Goal: Task Accomplishment & Management: Complete application form

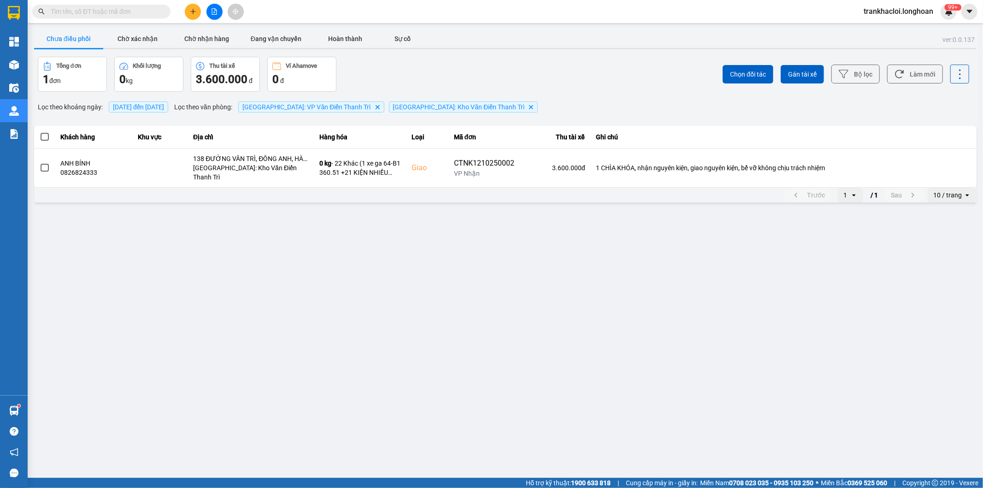
click at [90, 8] on input "text" at bounding box center [105, 11] width 109 height 10
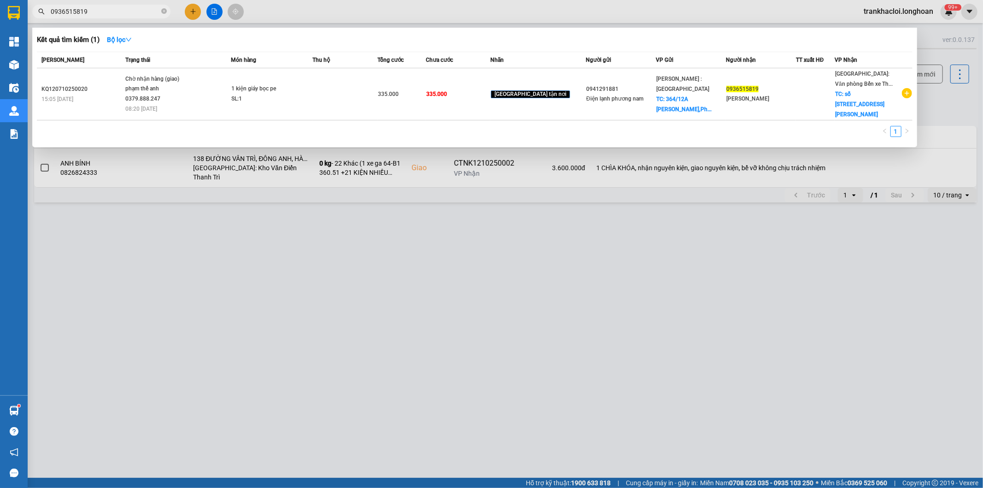
type input "0936515819"
click at [310, 39] on div "Kết quả tìm kiếm ( 1 ) Bộ lọc" at bounding box center [474, 39] width 875 height 15
click at [461, 126] on div "1" at bounding box center [474, 134] width 875 height 17
click at [445, 126] on div "1" at bounding box center [474, 134] width 875 height 17
click at [427, 126] on div "1" at bounding box center [474, 134] width 875 height 17
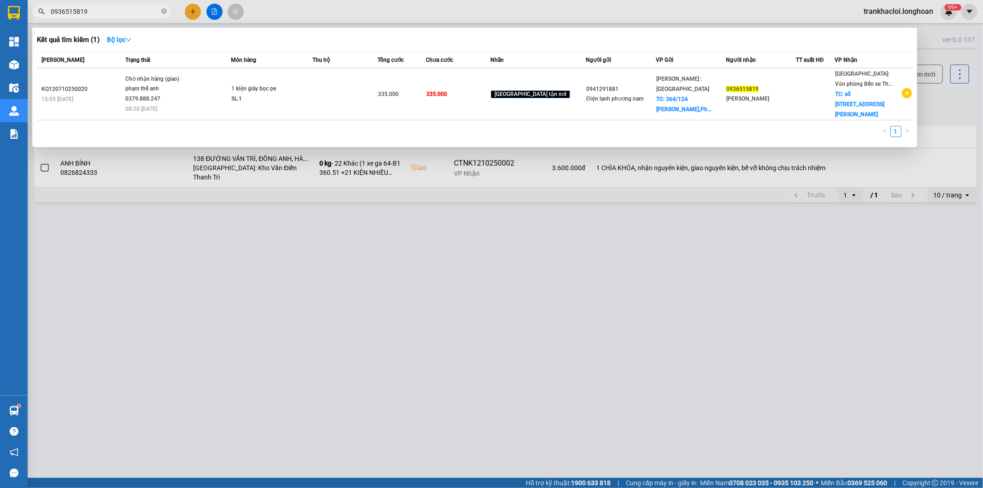
click at [444, 126] on div "1" at bounding box center [474, 134] width 875 height 17
click at [406, 126] on div "1" at bounding box center [474, 134] width 875 height 17
click at [439, 126] on div "1" at bounding box center [474, 134] width 875 height 17
drag, startPoint x: 403, startPoint y: 118, endPoint x: 470, endPoint y: 115, distance: 67.3
click at [409, 126] on div "1" at bounding box center [474, 134] width 875 height 17
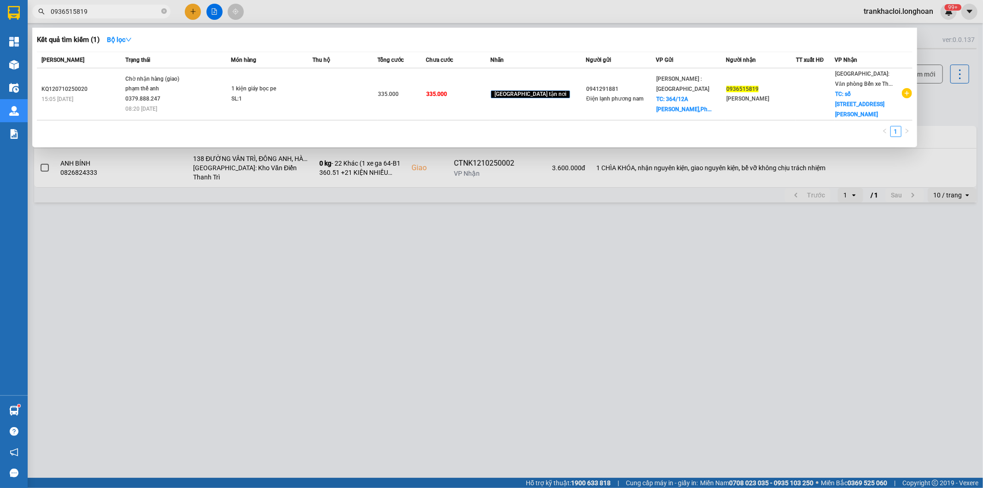
click at [470, 115] on div "Mã ĐH Trạng thái Món hàng Thu hộ Tổng cước Chưa cước Nhãn Người gửi VP Gửi Ngườ…" at bounding box center [474, 97] width 875 height 91
drag, startPoint x: 435, startPoint y: 118, endPoint x: 446, endPoint y: 117, distance: 10.7
click at [439, 126] on div "1" at bounding box center [474, 134] width 875 height 17
click at [452, 114] on div "Mã ĐH Trạng thái Món hàng Thu hộ Tổng cước Chưa cước Nhãn Người gửi VP Gửi Ngườ…" at bounding box center [474, 97] width 875 height 91
click at [421, 126] on div "1" at bounding box center [474, 134] width 875 height 17
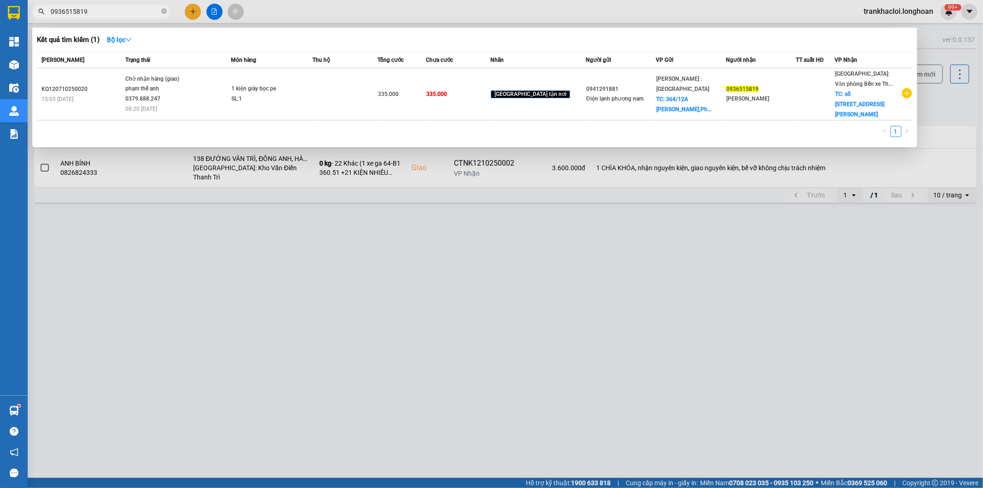
click at [411, 126] on div "1" at bounding box center [474, 134] width 875 height 17
click at [424, 126] on div "1" at bounding box center [474, 134] width 875 height 17
drag, startPoint x: 401, startPoint y: 123, endPoint x: 421, endPoint y: 120, distance: 20.0
click at [407, 126] on div "1" at bounding box center [474, 134] width 875 height 17
drag, startPoint x: 421, startPoint y: 120, endPoint x: 399, endPoint y: 121, distance: 22.6
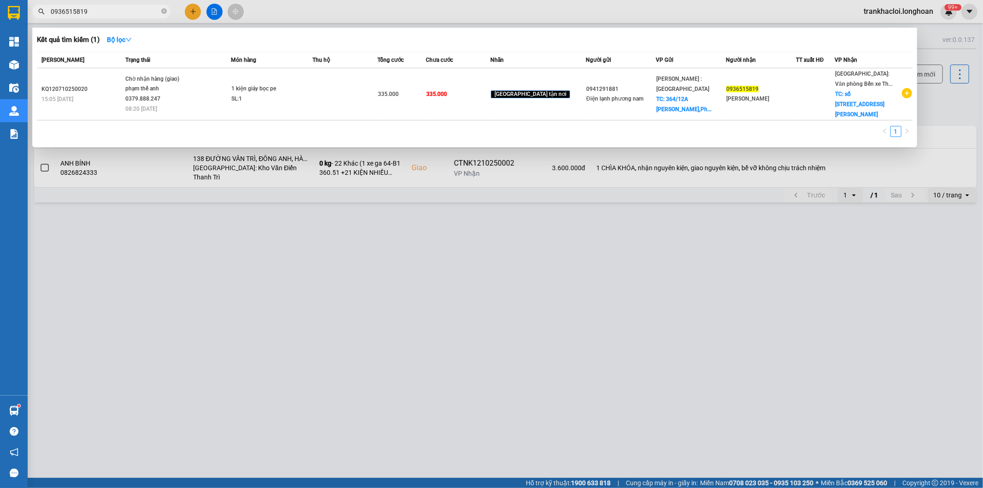
click at [417, 126] on div "1" at bounding box center [474, 134] width 875 height 17
drag, startPoint x: 399, startPoint y: 121, endPoint x: 415, endPoint y: 116, distance: 17.0
click at [404, 126] on div "1" at bounding box center [474, 134] width 875 height 17
click at [424, 111] on div "Mã ĐH Trạng thái Món hàng Thu hộ Tổng cước Chưa cước Nhãn Người gửi VP Gửi Ngườ…" at bounding box center [474, 97] width 875 height 91
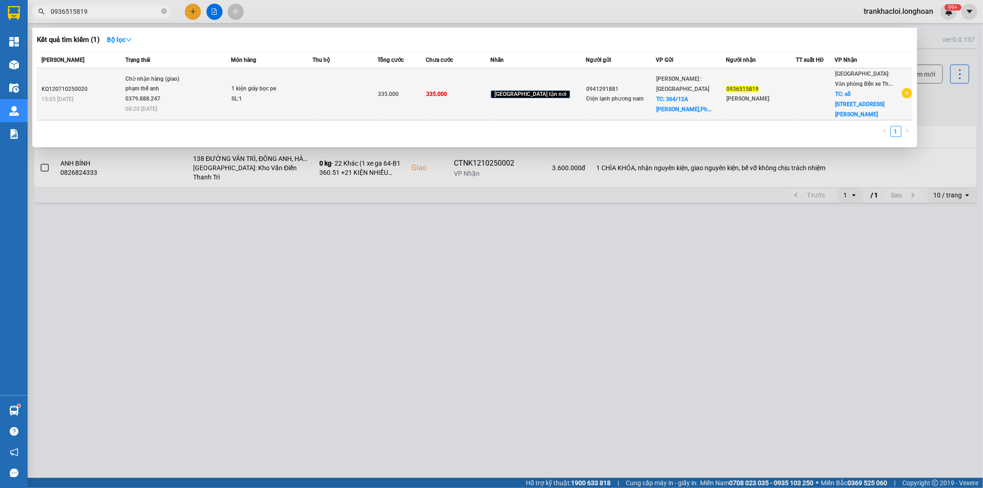
click at [426, 110] on td "335.000" at bounding box center [401, 94] width 48 height 52
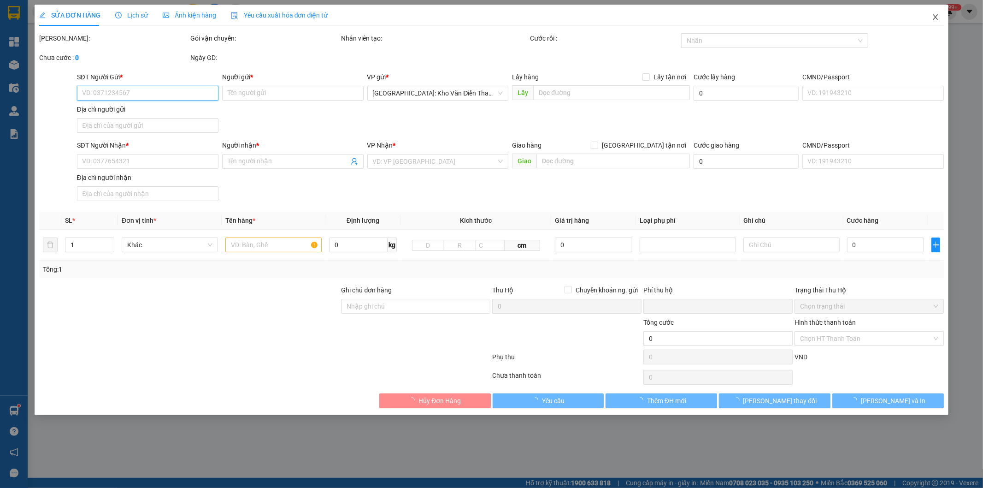
type input "0941291881"
type input "Điện lạnh phương nam"
checkbox input "true"
type input "[STREET_ADDRESS]"
type input "0936515819"
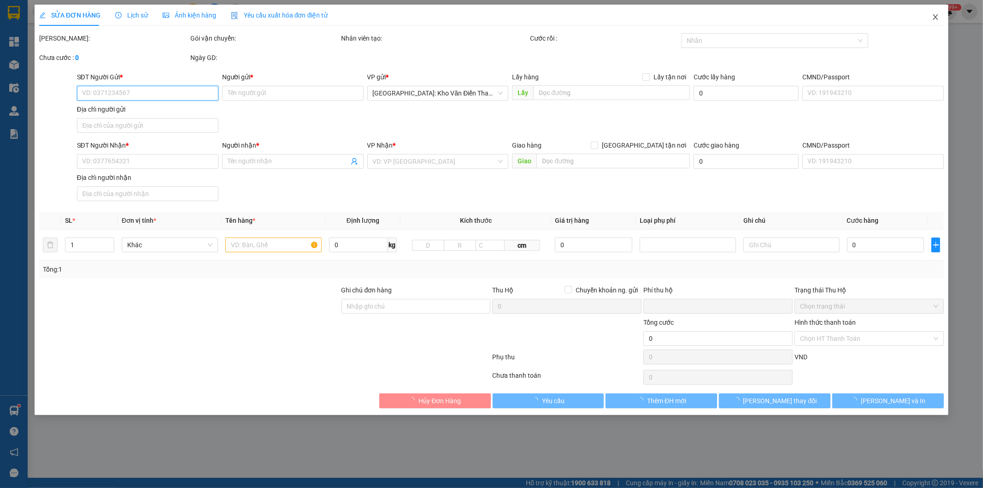
type input "[PERSON_NAME]"
checkbox input "true"
type input "[STREET_ADDRESS][PERSON_NAME]"
type input "NHẬN NGUYÊN KIỆN GIAO NGUYÊN KIỆN, HƯ VỠ K ĐỀN"
type input "0"
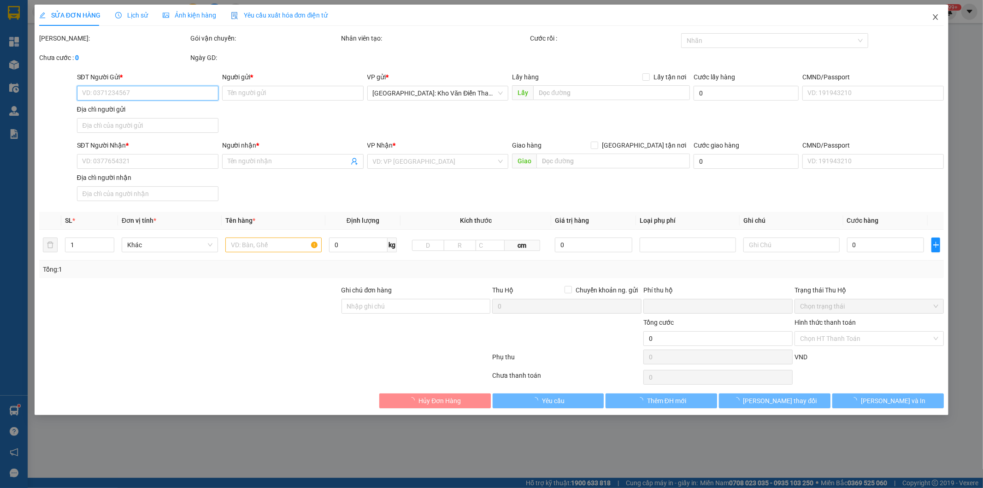
type input "335.000"
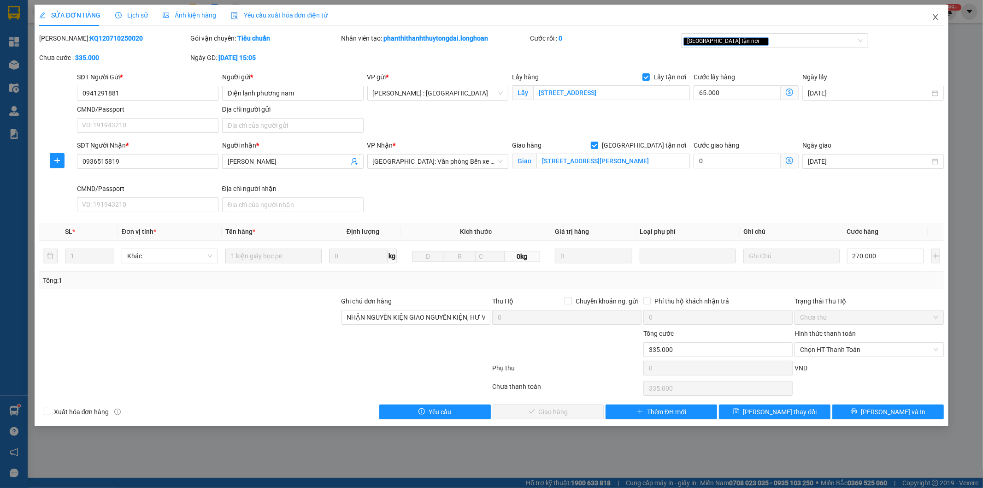
click at [936, 17] on icon "close" at bounding box center [935, 17] width 5 height 6
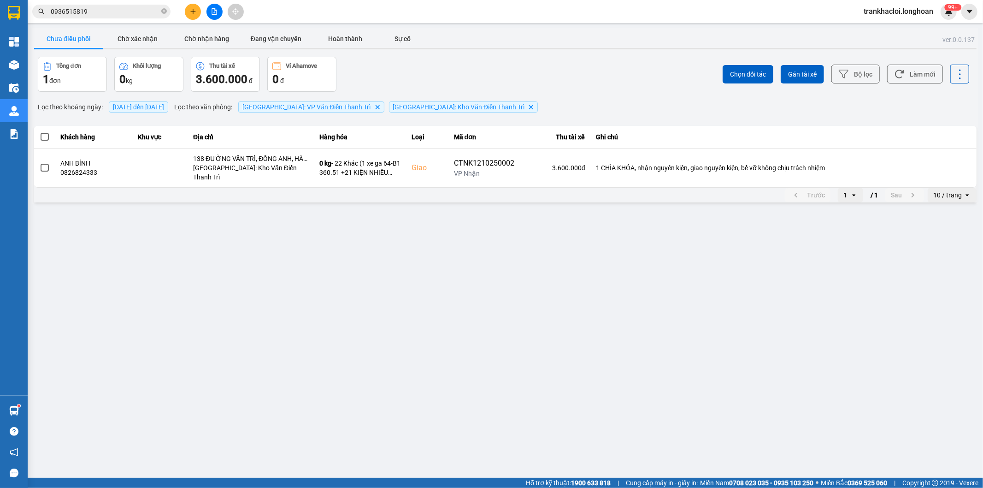
click at [132, 14] on input "0936515819" at bounding box center [105, 11] width 109 height 10
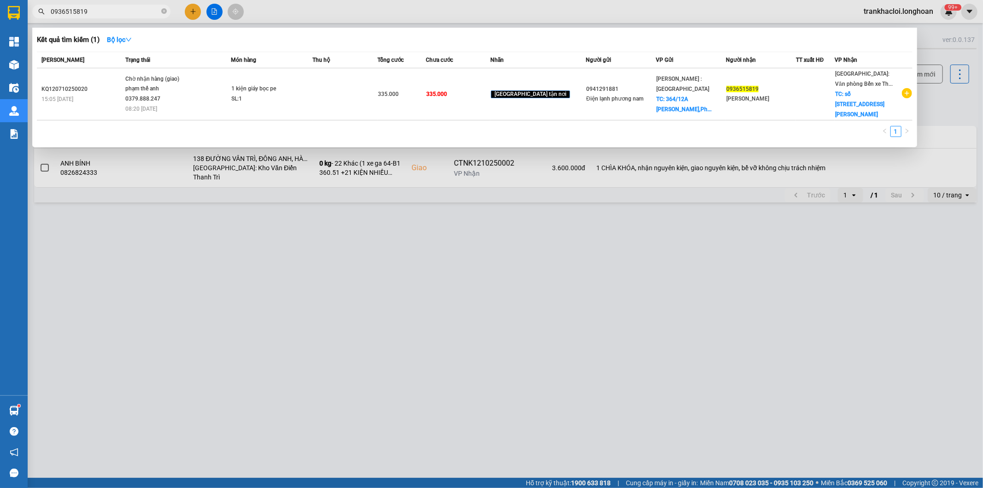
click at [550, 35] on div "Kết quả tìm kiếm ( 1 ) Bộ lọc" at bounding box center [474, 39] width 875 height 15
click at [477, 43] on div "Kết quả tìm kiếm ( 1 ) Bộ lọc" at bounding box center [474, 39] width 875 height 15
click at [466, 34] on div "Kết quả tìm kiếm ( 1 ) Bộ lọc" at bounding box center [474, 39] width 875 height 15
click at [428, 34] on div "Kết quả tìm kiếm ( 1 ) Bộ lọc" at bounding box center [474, 39] width 875 height 15
click at [469, 44] on div "Kết quả tìm kiếm ( 1 ) Bộ lọc" at bounding box center [474, 39] width 875 height 15
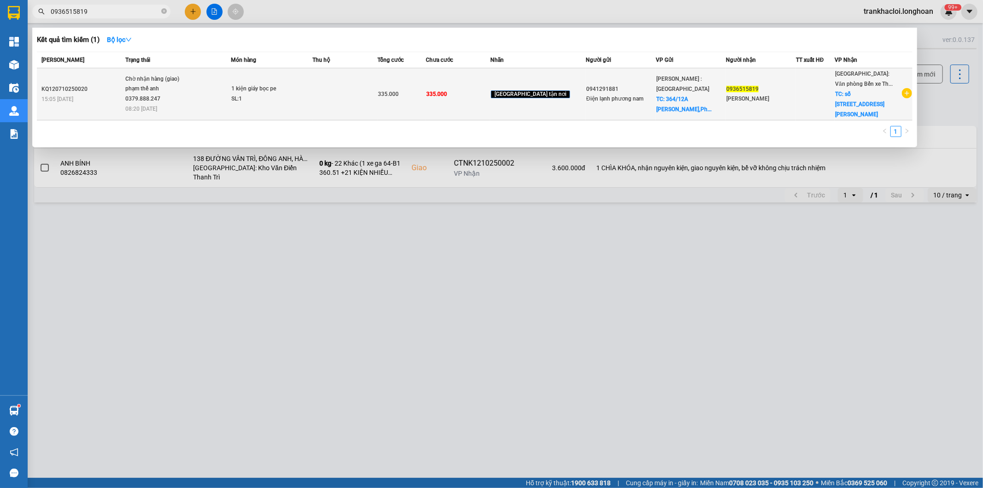
click at [182, 85] on div "phạm thế anh 0379.888.247" at bounding box center [159, 94] width 69 height 20
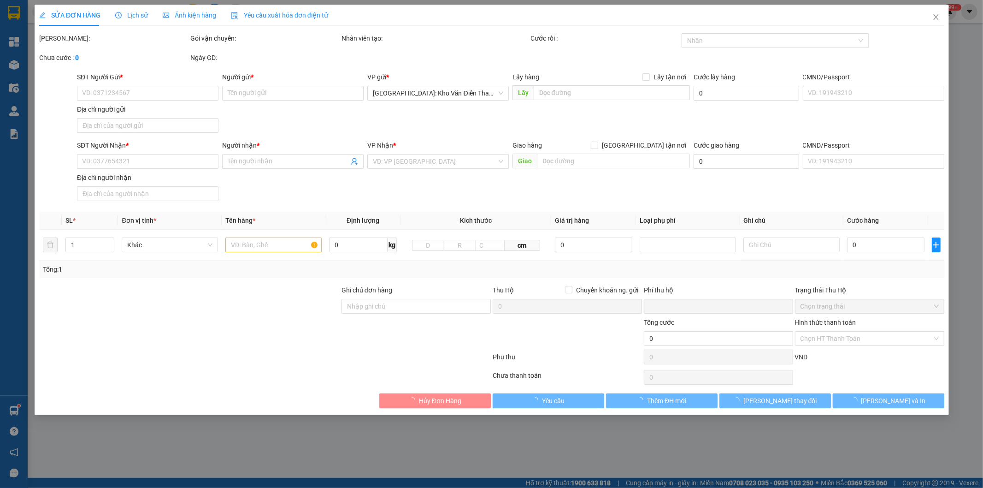
type input "0941291881"
type input "Điện lạnh phương nam"
checkbox input "true"
type input "[STREET_ADDRESS]"
type input "0936515819"
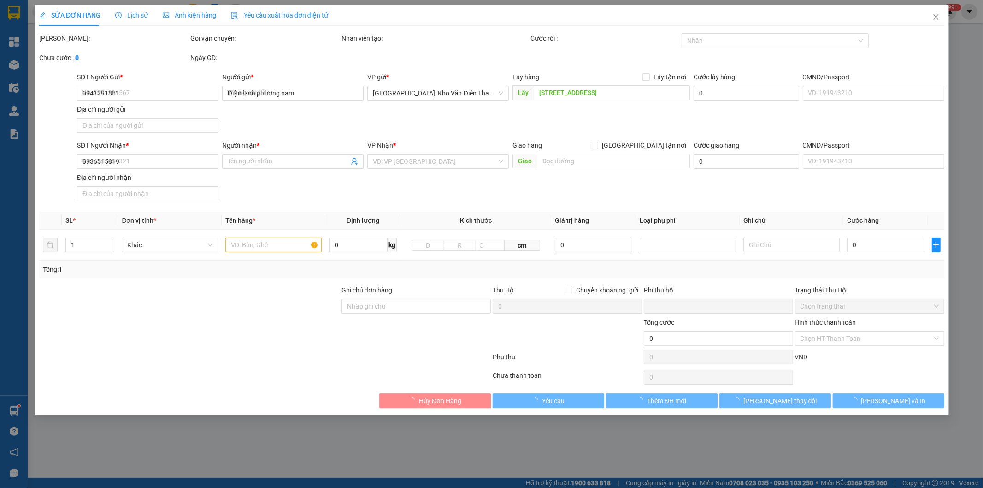
type input "[PERSON_NAME]"
checkbox input "true"
type input "[STREET_ADDRESS][PERSON_NAME]"
type input "NHẬN NGUYÊN KIỆN GIAO NGUYÊN KIỆN, HƯ VỠ K ĐỀN"
type input "0"
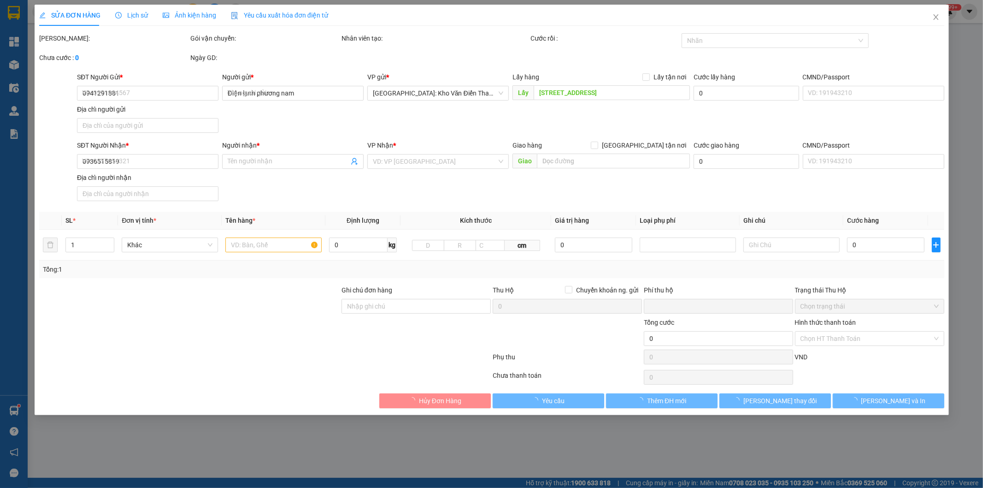
type input "335.000"
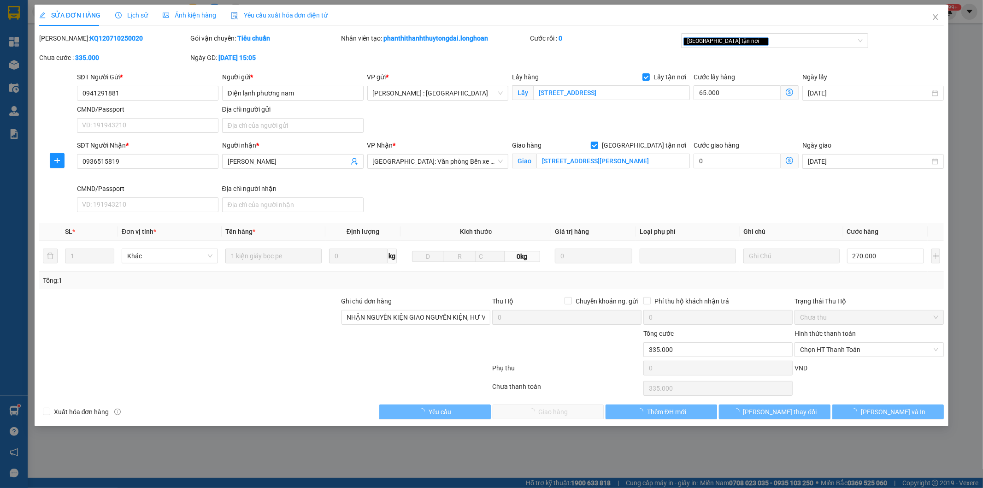
click at [131, 15] on span "Lịch sử" at bounding box center [131, 15] width 33 height 7
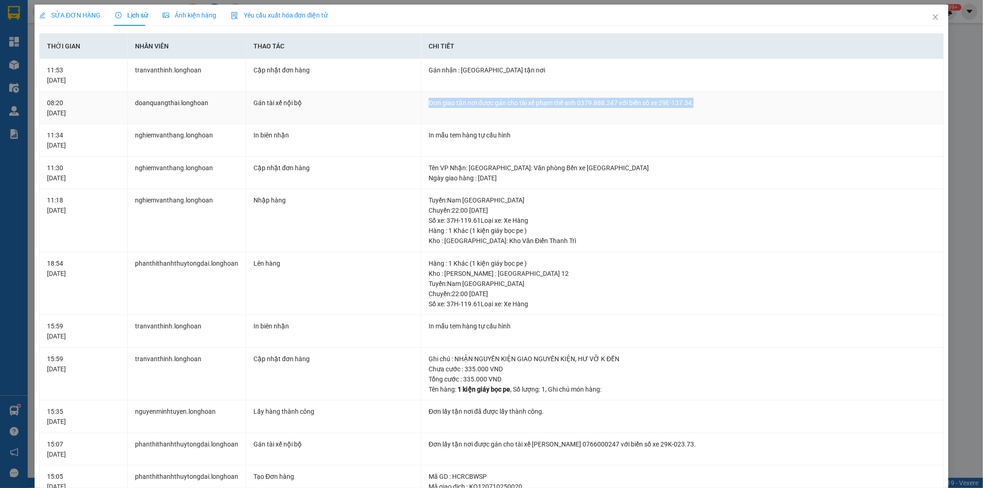
drag, startPoint x: 425, startPoint y: 104, endPoint x: 700, endPoint y: 111, distance: 275.2
click at [700, 111] on td "Đơn giao tận nơi được gán cho tài xế phạm thế anh 0379.888.247 với biển số xe 2…" at bounding box center [682, 108] width 523 height 33
click at [625, 117] on td "Đơn giao tận nơi được gán cho tài xế phạm thế anh 0379.888.247 với biển số xe 2…" at bounding box center [682, 108] width 523 height 33
drag, startPoint x: 425, startPoint y: 101, endPoint x: 759, endPoint y: 109, distance: 334.2
click at [759, 109] on td "Đơn giao tận nơi được gán cho tài xế phạm thế anh 0379.888.247 với biển số xe 2…" at bounding box center [682, 108] width 523 height 33
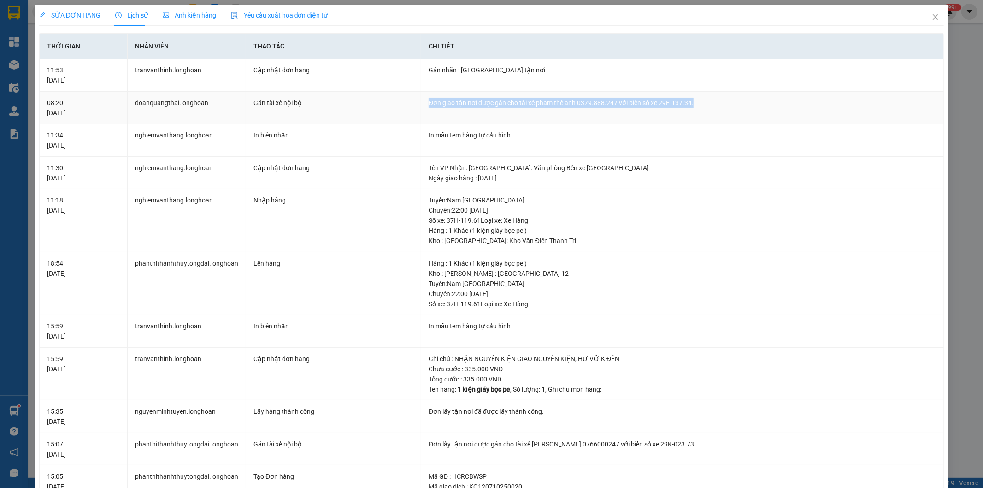
click at [509, 93] on td "Đơn giao tận nơi được gán cho tài xế phạm thế anh 0379.888.247 với biển số xe 2…" at bounding box center [682, 108] width 523 height 33
click at [430, 108] on td "Đơn giao tận nơi được gán cho tài xế phạm thế anh 0379.888.247 với biển số xe 2…" at bounding box center [682, 108] width 523 height 33
drag, startPoint x: 425, startPoint y: 104, endPoint x: 686, endPoint y: 113, distance: 260.5
click at [686, 113] on td "Đơn giao tận nơi được gán cho tài xế phạm thế anh 0379.888.247 với biển số xe 2…" at bounding box center [682, 108] width 523 height 33
click at [637, 117] on td "Đơn giao tận nơi được gán cho tài xế phạm thế anh 0379.888.247 với biển số xe 2…" at bounding box center [682, 108] width 523 height 33
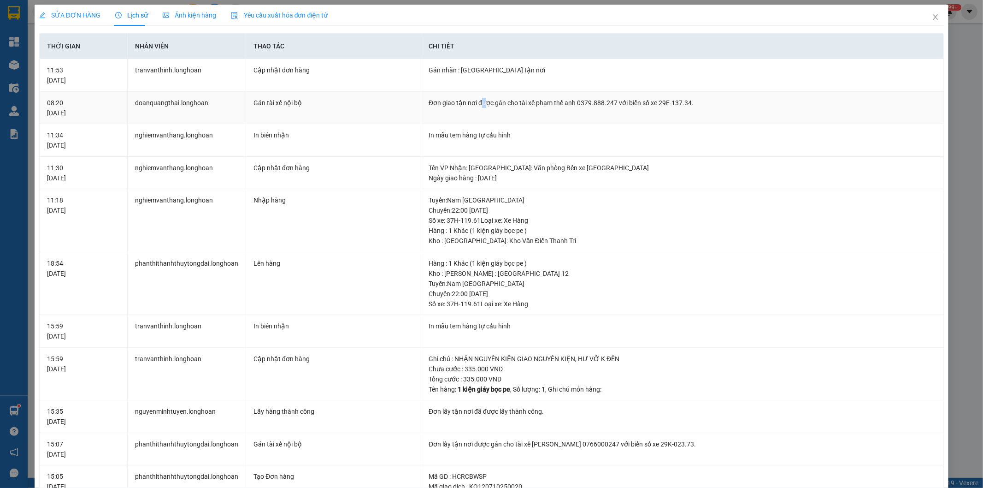
click at [483, 100] on div "Đơn giao tận nơi được gán cho tài xế phạm thế anh 0379.888.247 với biển số xe 2…" at bounding box center [682, 103] width 507 height 10
click at [591, 109] on td "Đơn giao tận nơi được gán cho tài xế phạm thế anh 0379.888.247 với biển số xe 2…" at bounding box center [682, 108] width 523 height 33
click at [609, 104] on div "Đơn giao tận nơi được gán cho tài xế phạm thế anh 0379.888.247 với biển số xe 2…" at bounding box center [682, 103] width 507 height 10
click at [613, 103] on div "Đơn giao tận nơi được gán cho tài xế phạm thế anh 0379.888.247 với biển số xe 2…" at bounding box center [682, 103] width 507 height 10
click at [610, 103] on div "Đơn giao tận nơi được gán cho tài xế phạm thế anh 0379.888.247 với biển số xe 2…" at bounding box center [682, 103] width 507 height 10
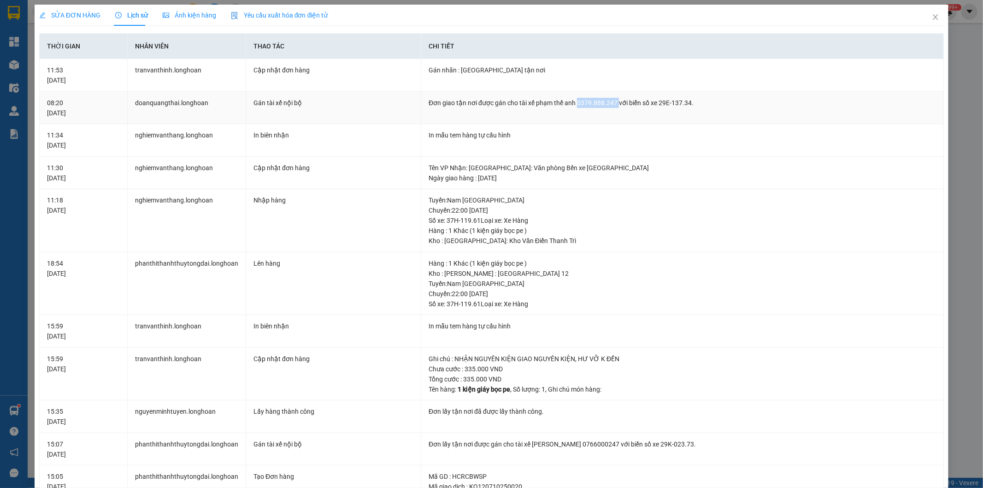
drag, startPoint x: 610, startPoint y: 103, endPoint x: 593, endPoint y: 106, distance: 17.0
click at [593, 106] on div "Đơn giao tận nơi được gán cho tài xế phạm thế anh 0379.888.247 với biển số xe 2…" at bounding box center [682, 103] width 507 height 10
click at [586, 107] on div "Đơn giao tận nơi được gán cho tài xế phạm thế anh 0379.888.247 với biển số xe 2…" at bounding box center [682, 103] width 507 height 10
click at [575, 101] on div "Đơn giao tận nơi được gán cho tài xế phạm thế anh 0379.888.247 với biển số xe 2…" at bounding box center [682, 103] width 507 height 10
drag, startPoint x: 574, startPoint y: 102, endPoint x: 611, endPoint y: 100, distance: 36.4
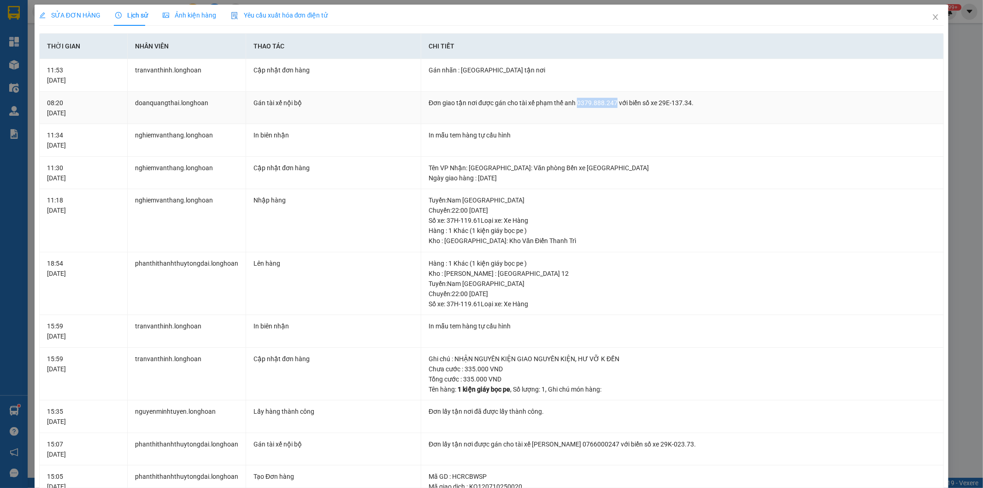
click at [611, 100] on div "Đơn giao tận nơi được gán cho tài xế phạm thế anh 0379.888.247 với biển số xe 2…" at bounding box center [682, 103] width 507 height 10
click at [602, 102] on div "Đơn giao tận nơi được gán cho tài xế phạm thế anh 0379.888.247 với biển số xe 2…" at bounding box center [682, 103] width 507 height 10
drag, startPoint x: 573, startPoint y: 104, endPoint x: 610, endPoint y: 100, distance: 37.1
click at [610, 100] on div "Đơn giao tận nơi được gán cho tài xế phạm thế anh 0379.888.247 với biển số xe 2…" at bounding box center [682, 103] width 507 height 10
click at [590, 102] on div "Đơn giao tận nơi được gán cho tài xế phạm thế anh 0379.888.247 với biển số xe 2…" at bounding box center [682, 103] width 507 height 10
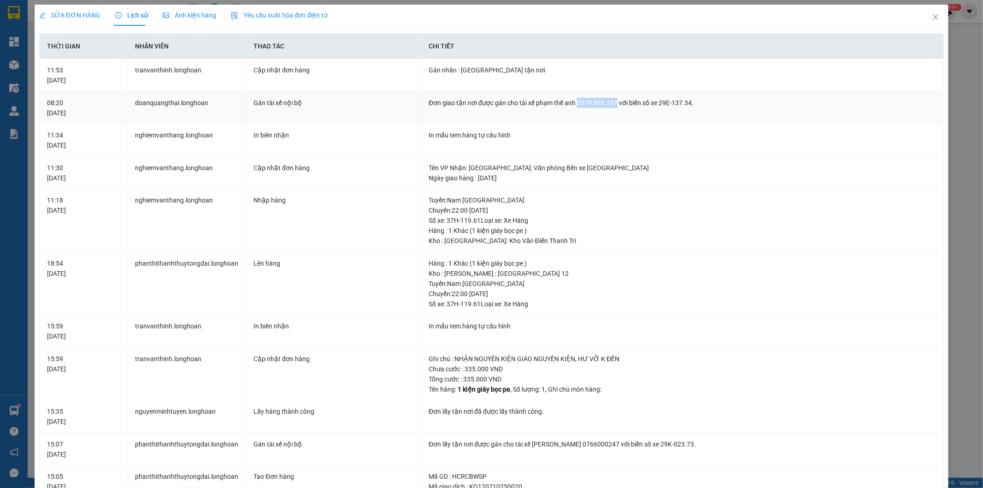
drag, startPoint x: 574, startPoint y: 102, endPoint x: 612, endPoint y: 100, distance: 37.9
click at [612, 100] on div "Đơn giao tận nơi được gán cho tài xế phạm thế anh 0379.888.247 với biển số xe 2…" at bounding box center [682, 103] width 507 height 10
click at [592, 102] on div "Đơn giao tận nơi được gán cho tài xế phạm thế anh 0379.888.247 với biển số xe 2…" at bounding box center [682, 103] width 507 height 10
drag, startPoint x: 574, startPoint y: 102, endPoint x: 610, endPoint y: 100, distance: 36.0
click at [610, 100] on div "Đơn giao tận nơi được gán cho tài xế phạm thế anh 0379.888.247 với biển số xe 2…" at bounding box center [682, 103] width 507 height 10
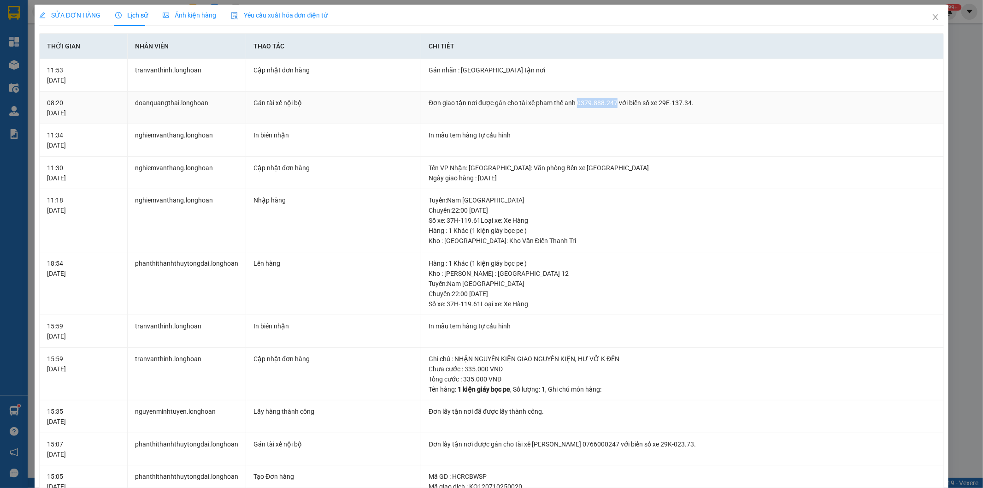
click at [593, 102] on div "Đơn giao tận nơi được gán cho tài xế phạm thế anh 0379.888.247 với biển số xe 2…" at bounding box center [682, 103] width 507 height 10
drag, startPoint x: 574, startPoint y: 101, endPoint x: 611, endPoint y: 103, distance: 37.4
click at [611, 103] on div "Đơn giao tận nơi được gán cho tài xế phạm thế anh 0379.888.247 với biển số xe 2…" at bounding box center [682, 103] width 507 height 10
click at [598, 107] on div "Đơn giao tận nơi được gán cho tài xế phạm thế anh 0379.888.247 với biển số xe 2…" at bounding box center [682, 103] width 507 height 10
